Goal: Task Accomplishment & Management: Manage account settings

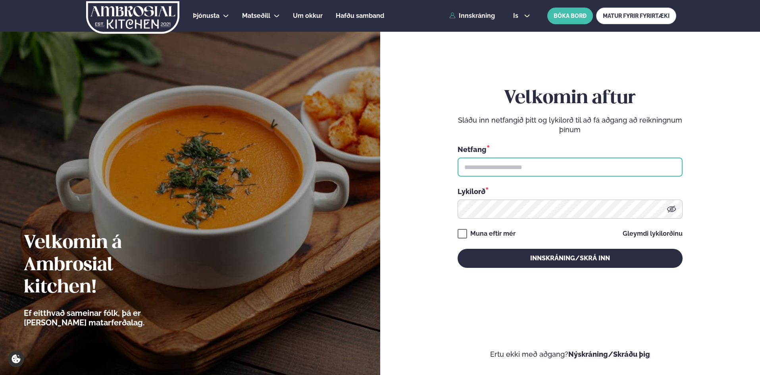
click at [478, 165] on input "text" at bounding box center [570, 167] width 225 height 19
type input "**********"
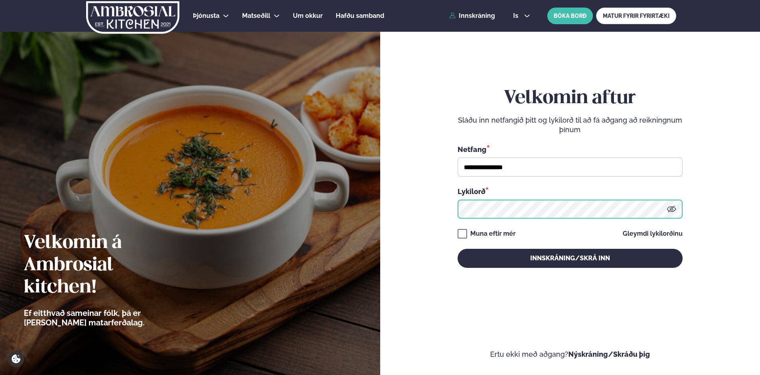
click at [458, 249] on button "Innskráning/Skrá inn" at bounding box center [570, 258] width 225 height 19
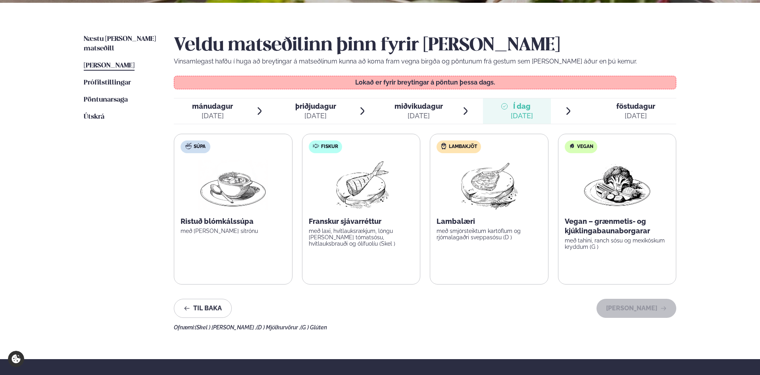
scroll to position [159, 0]
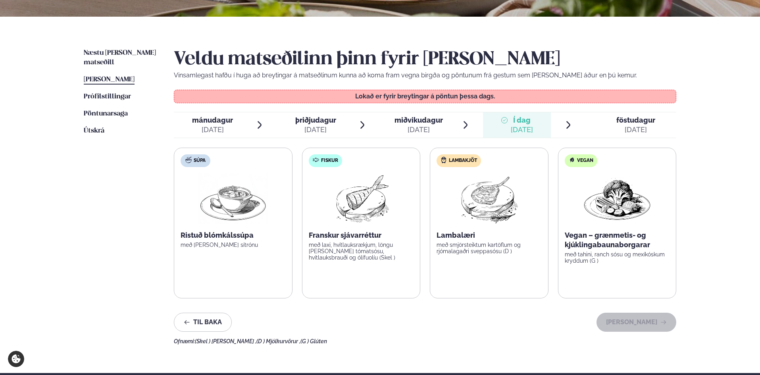
click at [625, 121] on span "föstudagur" at bounding box center [635, 120] width 39 height 8
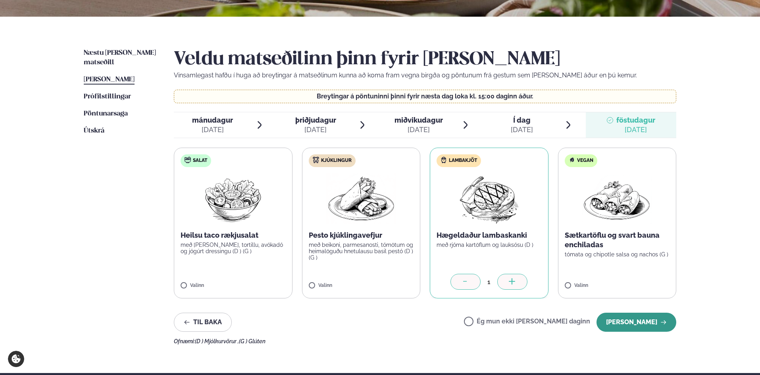
click at [630, 321] on button "[PERSON_NAME]" at bounding box center [636, 322] width 80 height 19
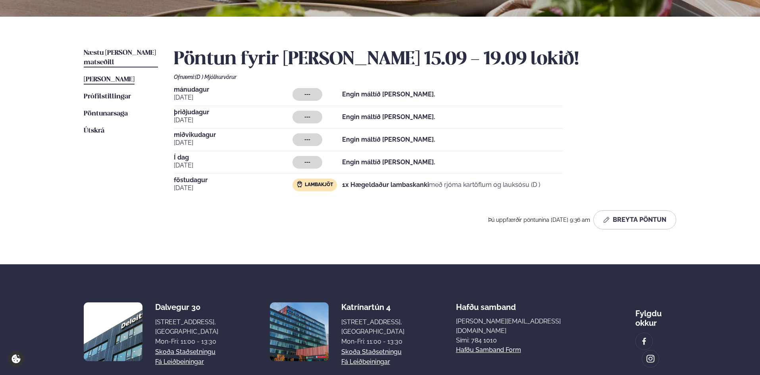
click at [133, 52] on span "Næstu [PERSON_NAME] matseðill" at bounding box center [120, 58] width 72 height 16
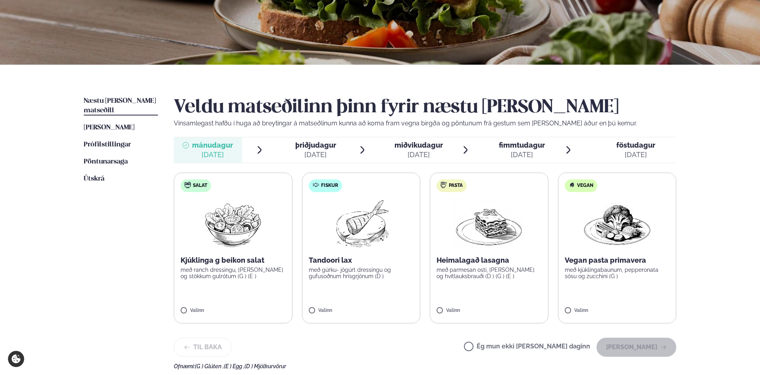
scroll to position [119, 0]
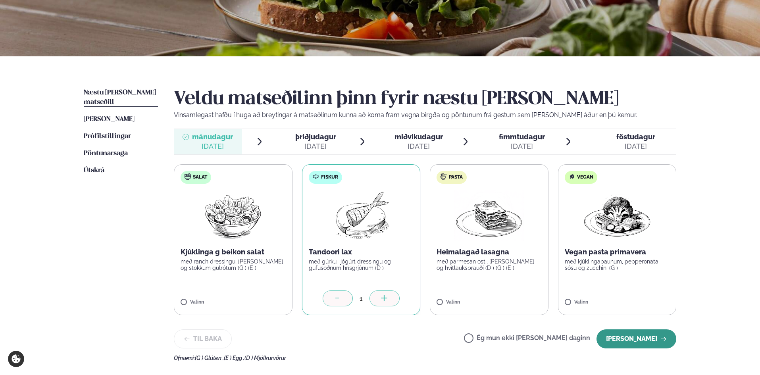
click at [650, 333] on button "[PERSON_NAME]" at bounding box center [636, 338] width 80 height 19
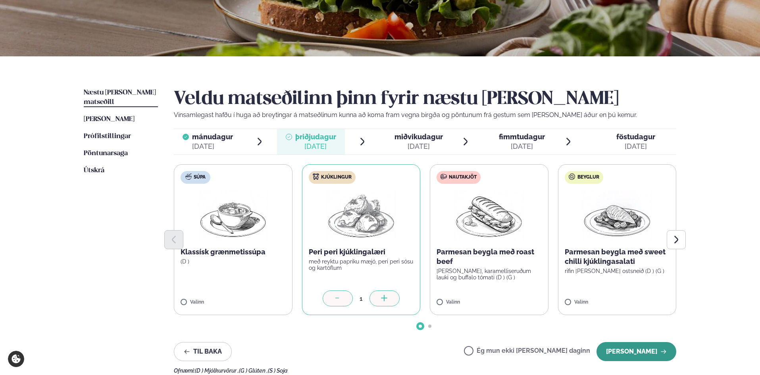
click at [627, 350] on button "[PERSON_NAME]" at bounding box center [636, 351] width 80 height 19
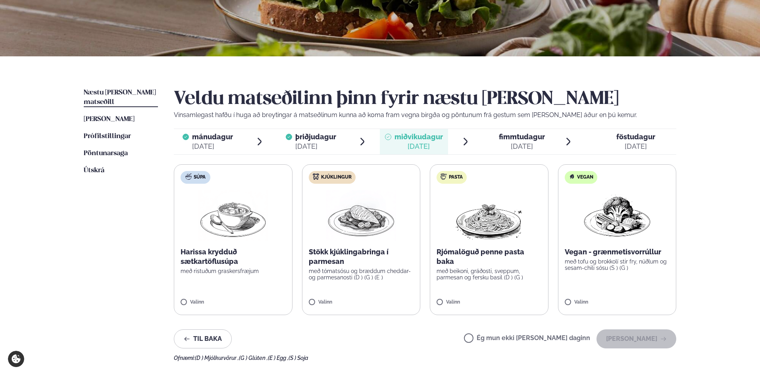
scroll to position [159, 0]
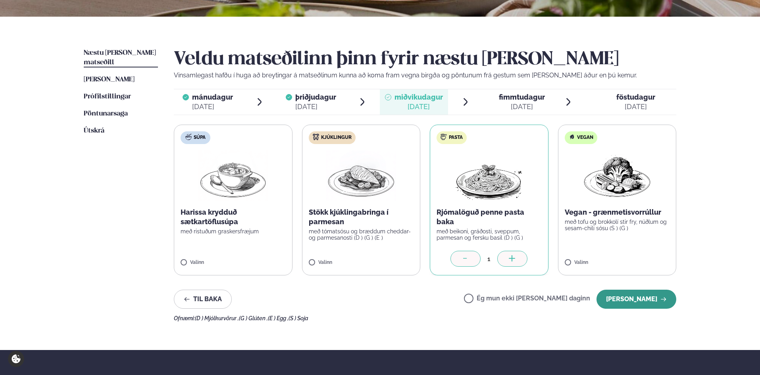
click at [643, 296] on button "[PERSON_NAME]" at bounding box center [636, 299] width 80 height 19
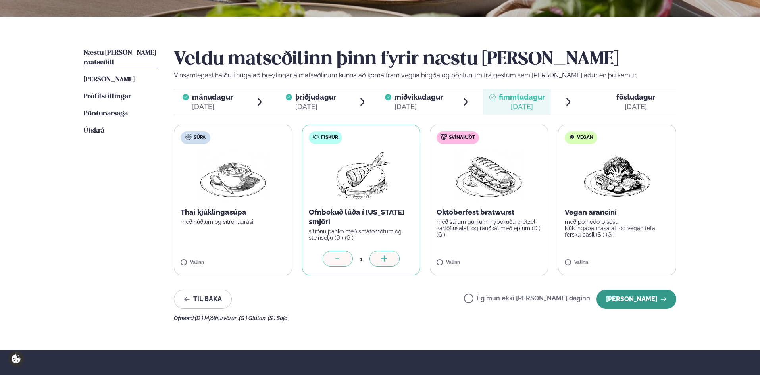
click at [636, 298] on button "[PERSON_NAME]" at bounding box center [636, 299] width 80 height 19
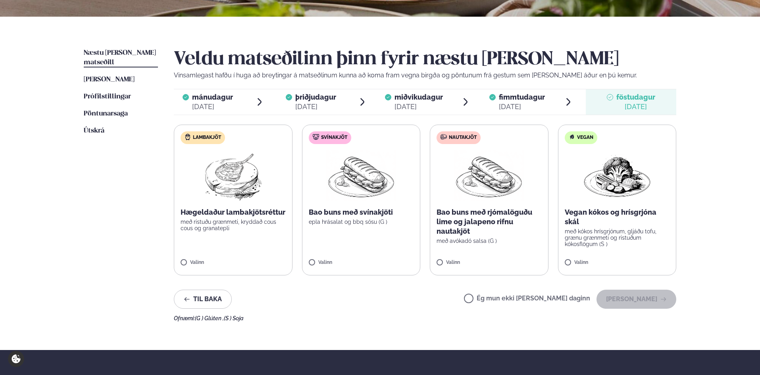
click at [496, 299] on label "Ég mun ekki [PERSON_NAME] daginn" at bounding box center [527, 299] width 126 height 8
click at [637, 303] on button "[PERSON_NAME]" at bounding box center [636, 299] width 80 height 19
